Goal: Transaction & Acquisition: Purchase product/service

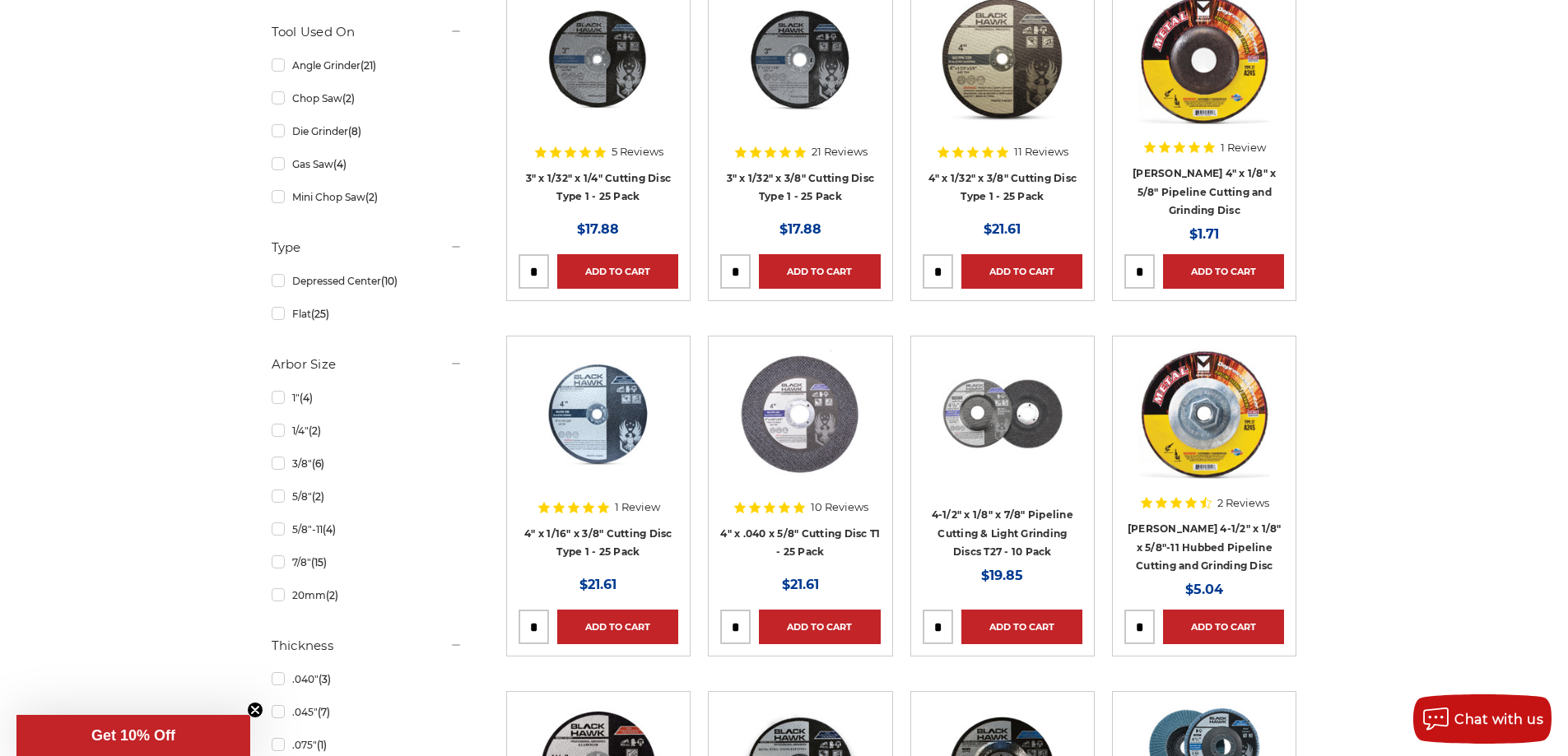
scroll to position [987, 0]
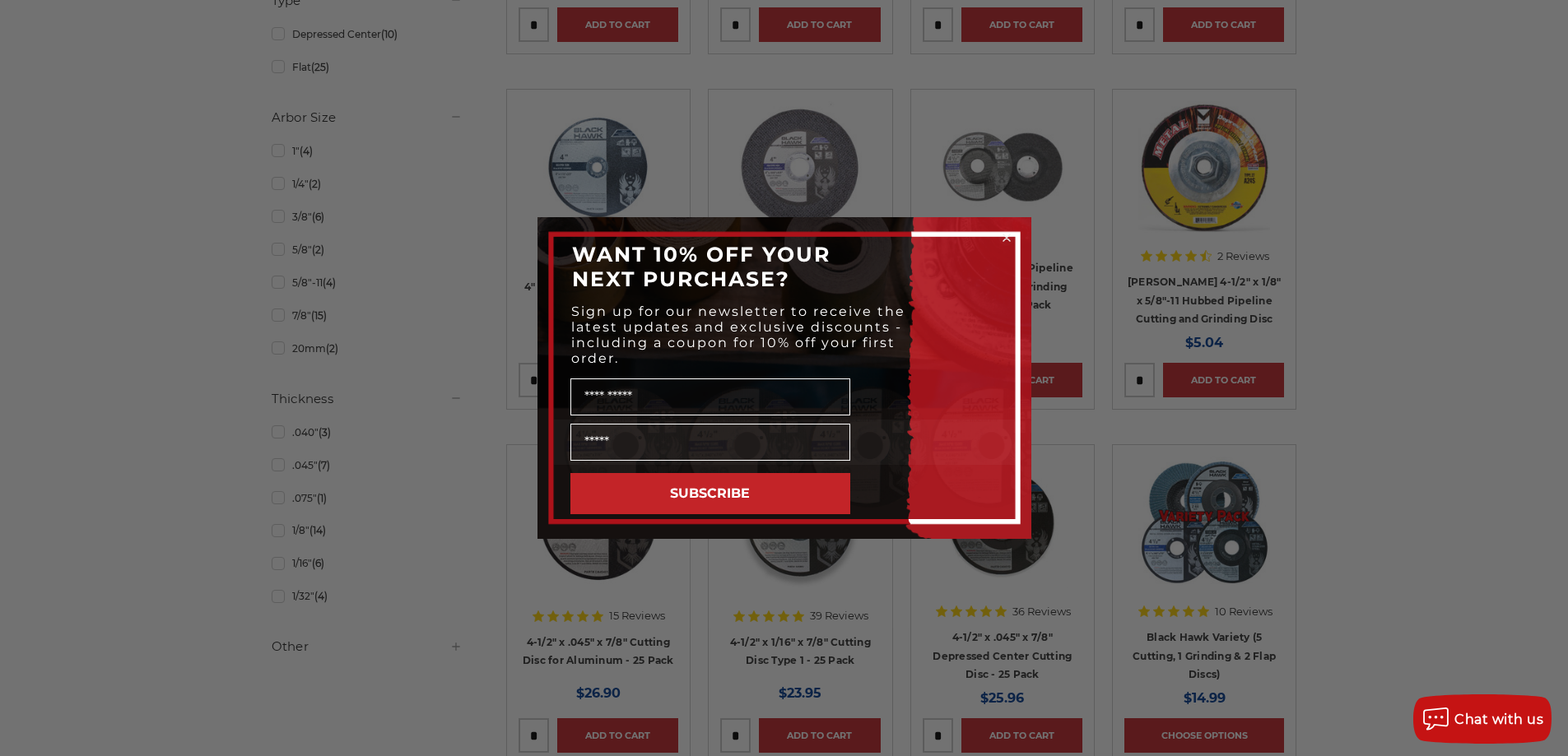
click at [1006, 235] on circle "Close dialog" at bounding box center [1006, 238] width 16 height 16
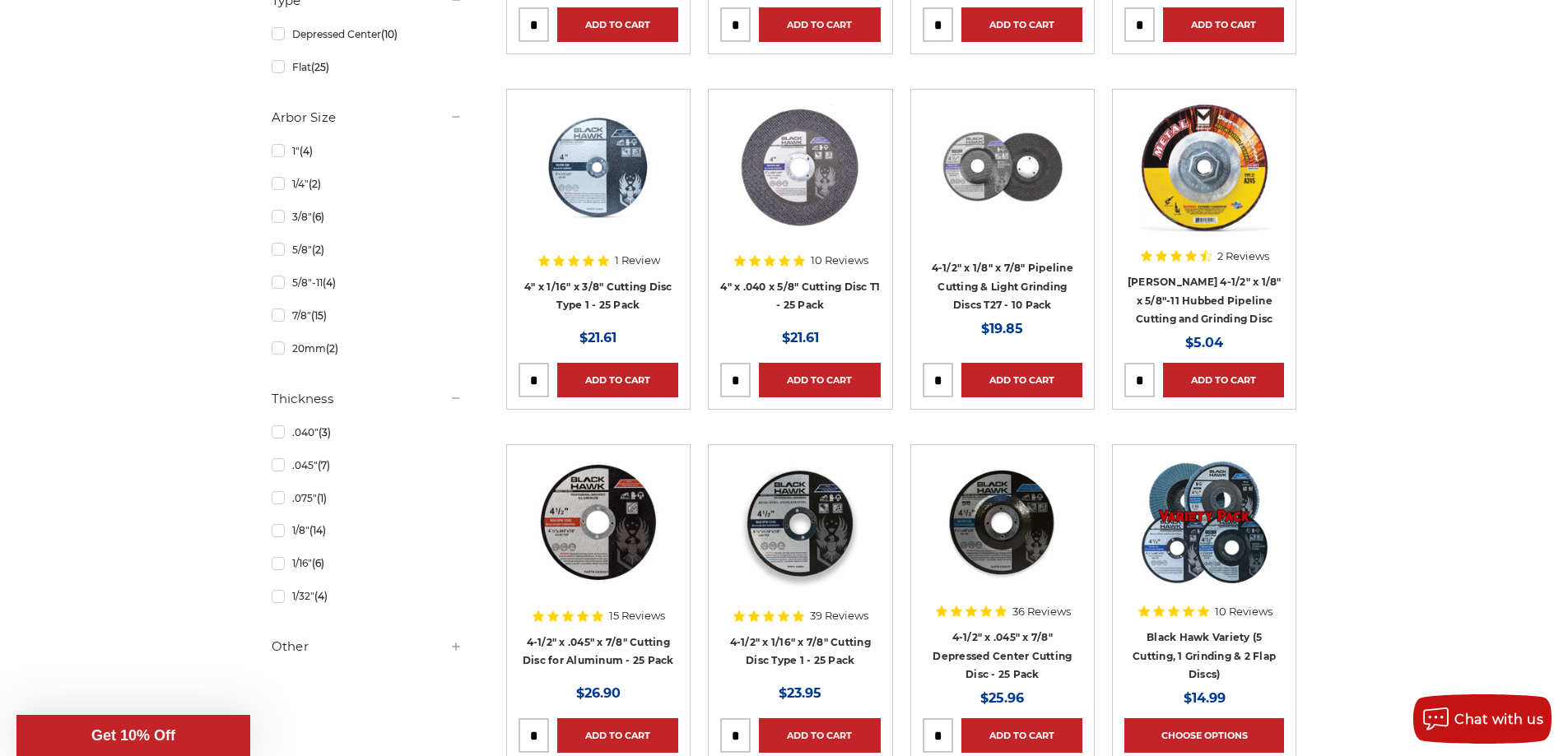
scroll to position [0, 0]
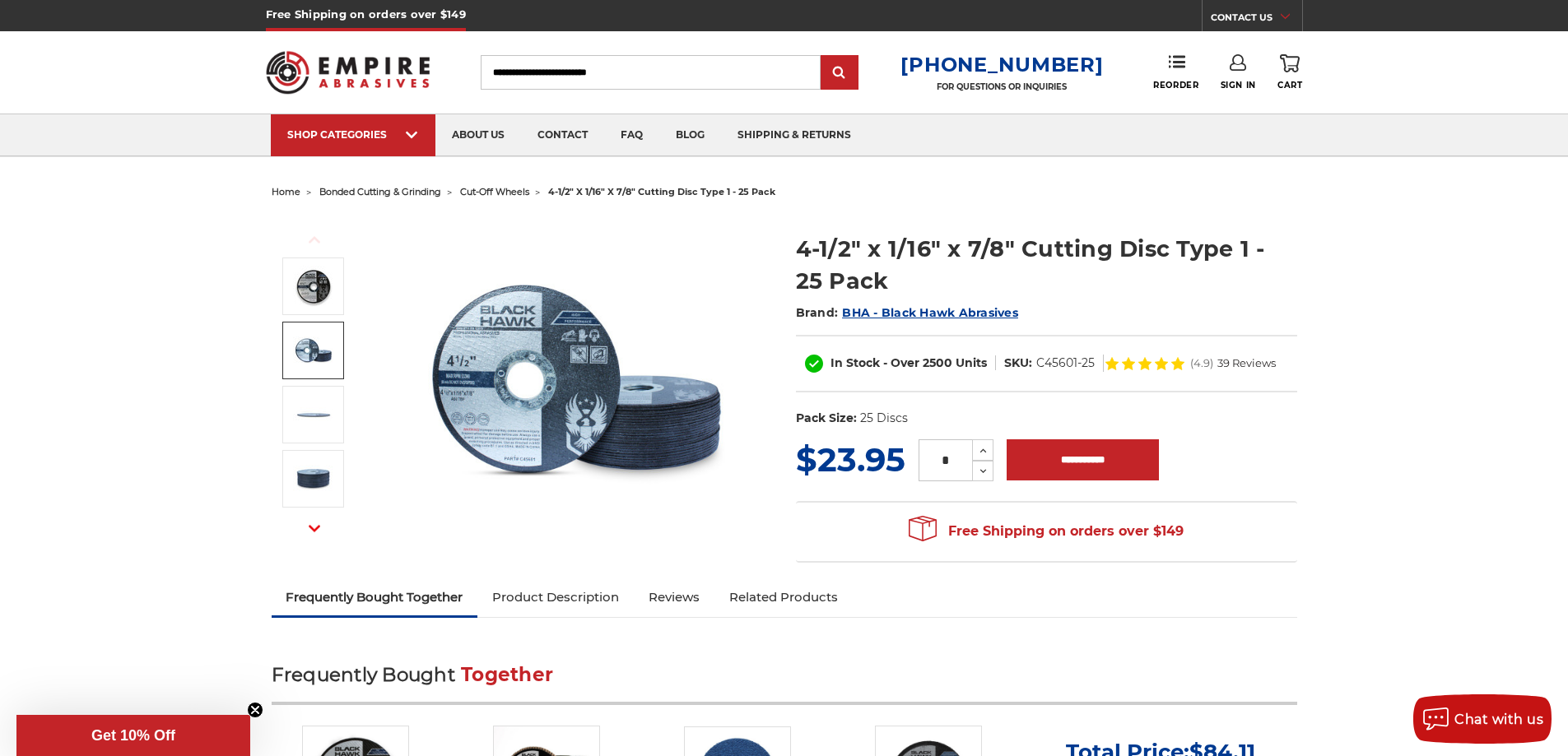
click at [301, 343] on img at bounding box center [313, 350] width 41 height 41
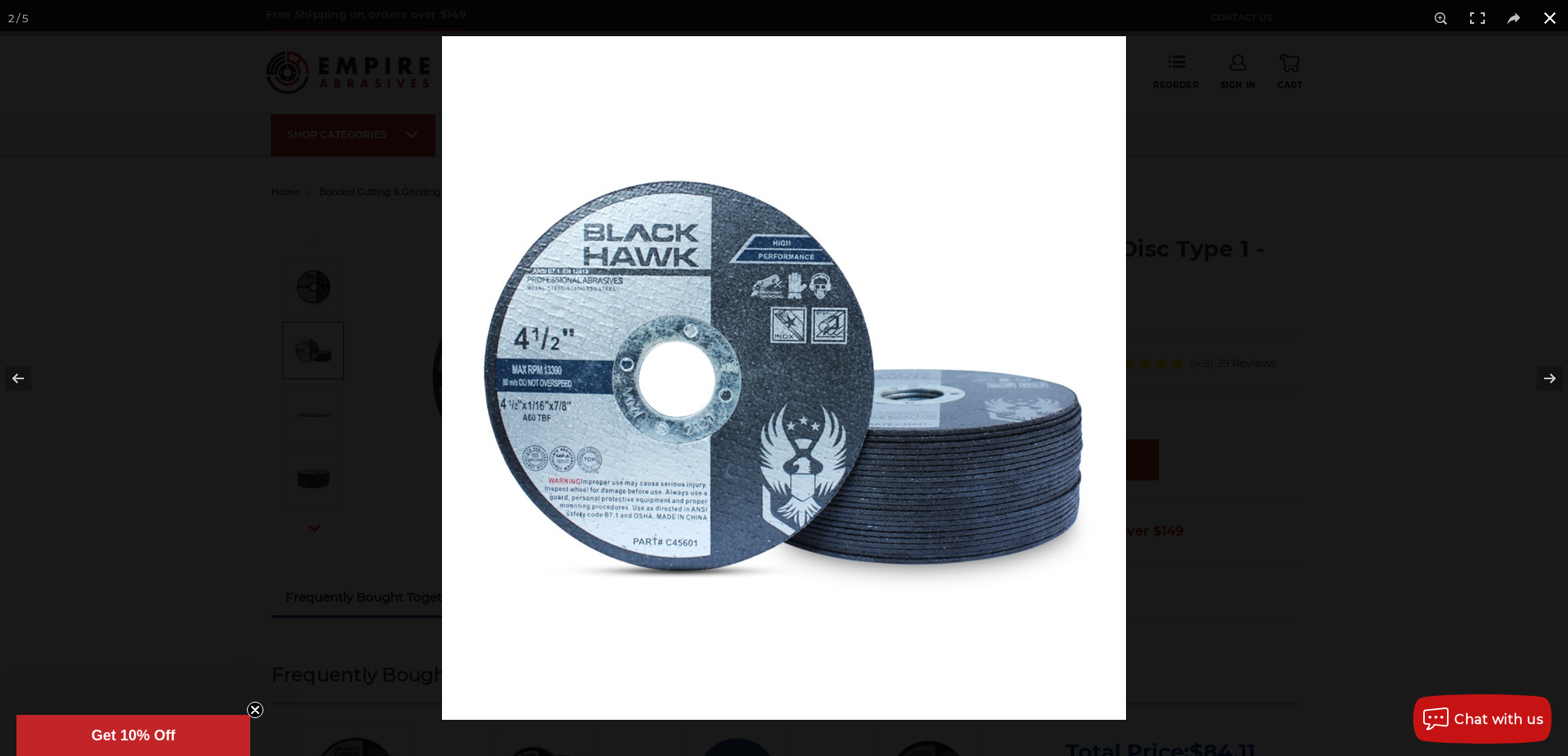
click at [1545, 25] on button at bounding box center [1550, 18] width 36 height 36
